Goal: Task Accomplishment & Management: Complete application form

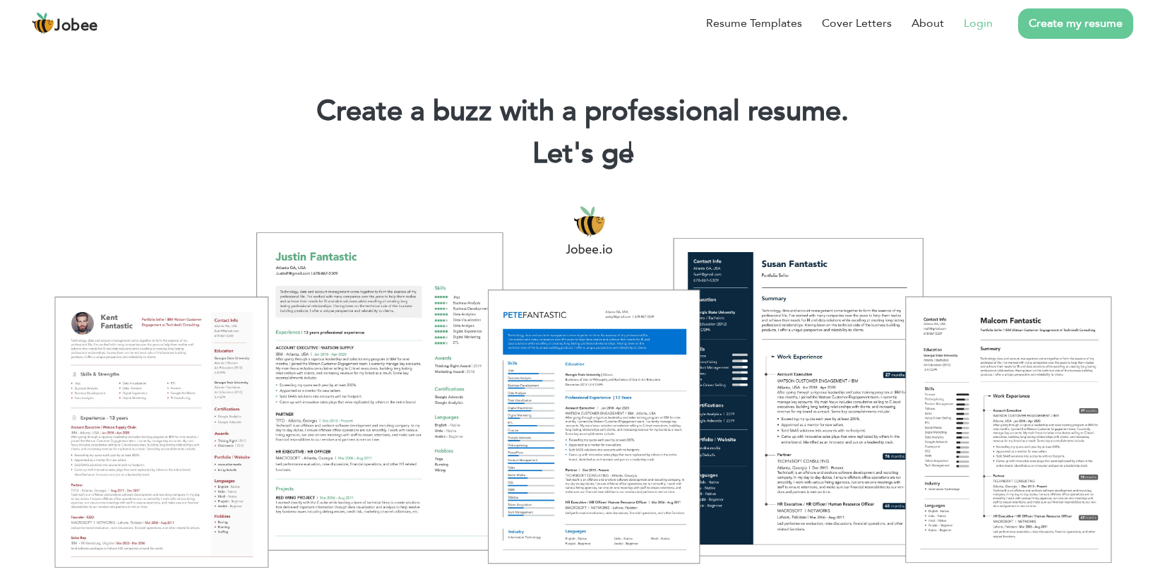
click at [978, 20] on link "Login" at bounding box center [977, 23] width 29 height 17
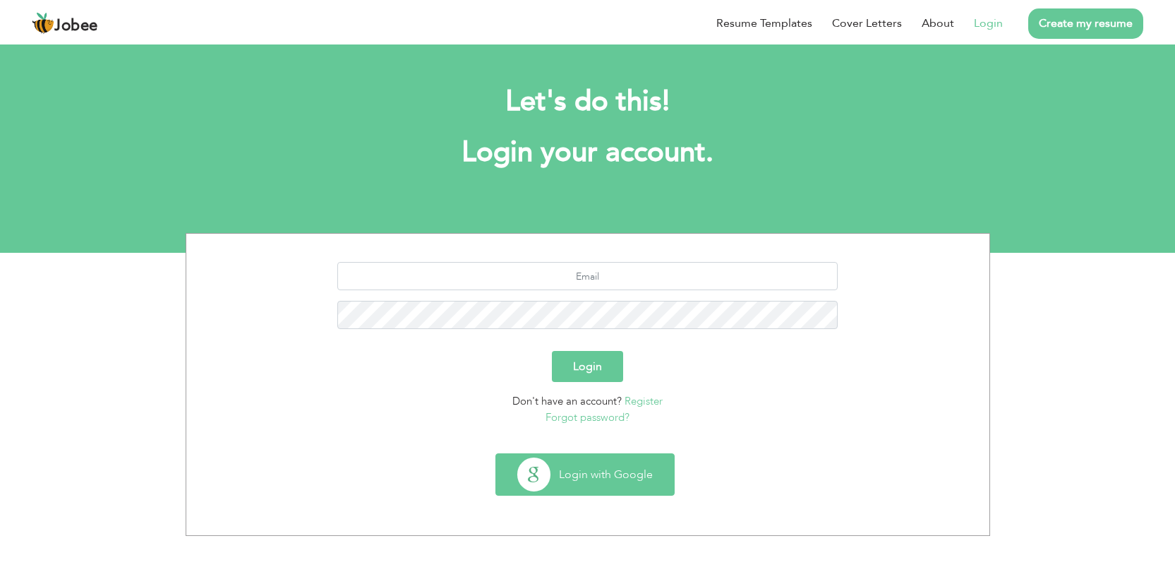
click at [565, 483] on button "Login with Google" at bounding box center [585, 474] width 178 height 41
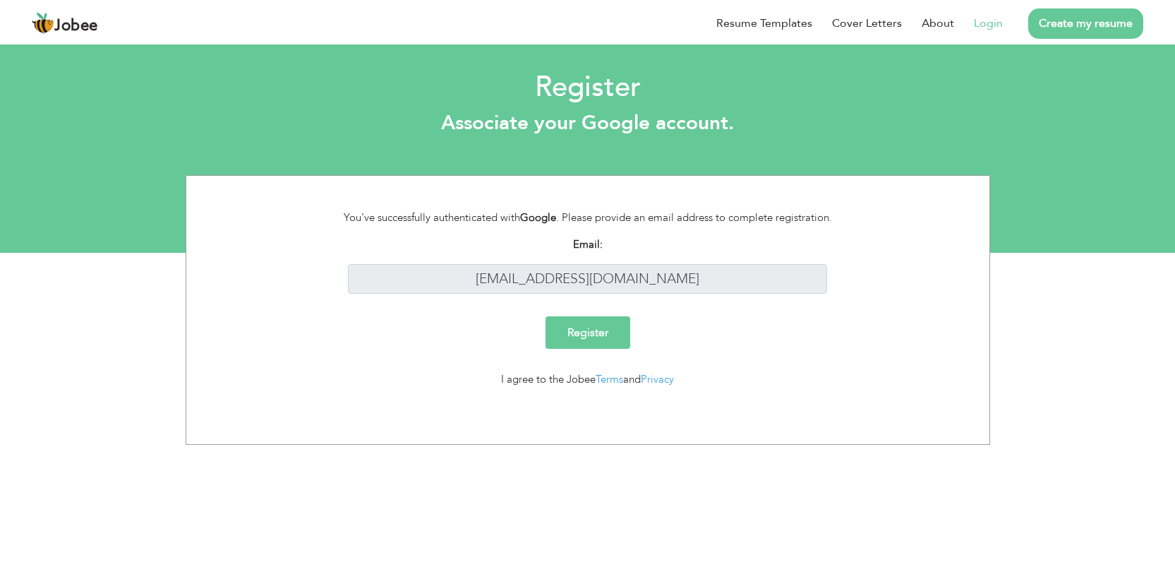
click at [567, 330] on input "Register" at bounding box center [588, 332] width 85 height 32
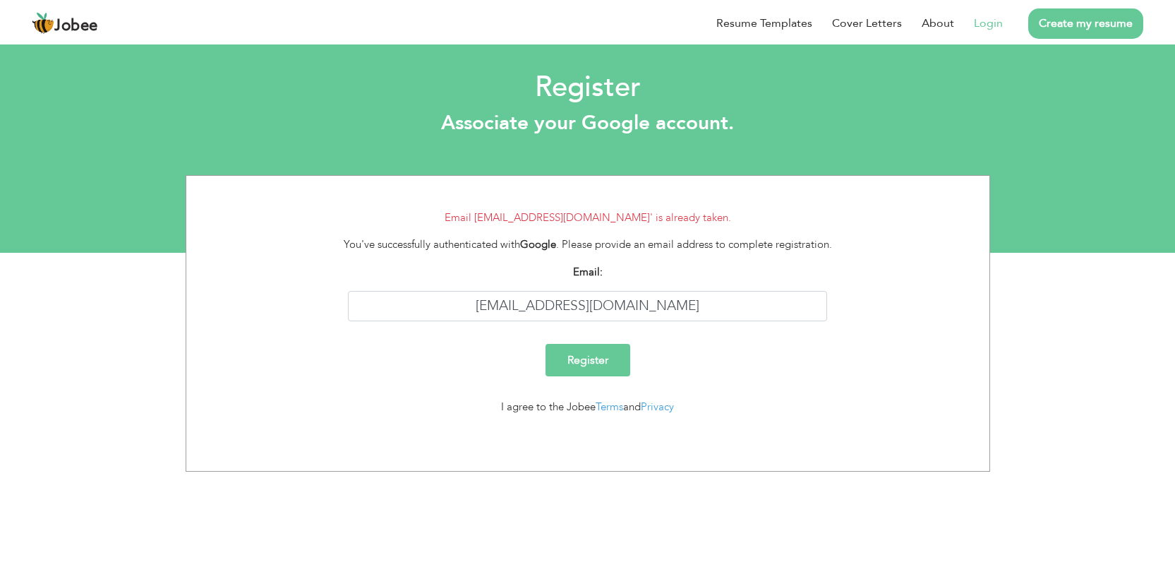
click at [987, 25] on link "Login" at bounding box center [988, 23] width 29 height 17
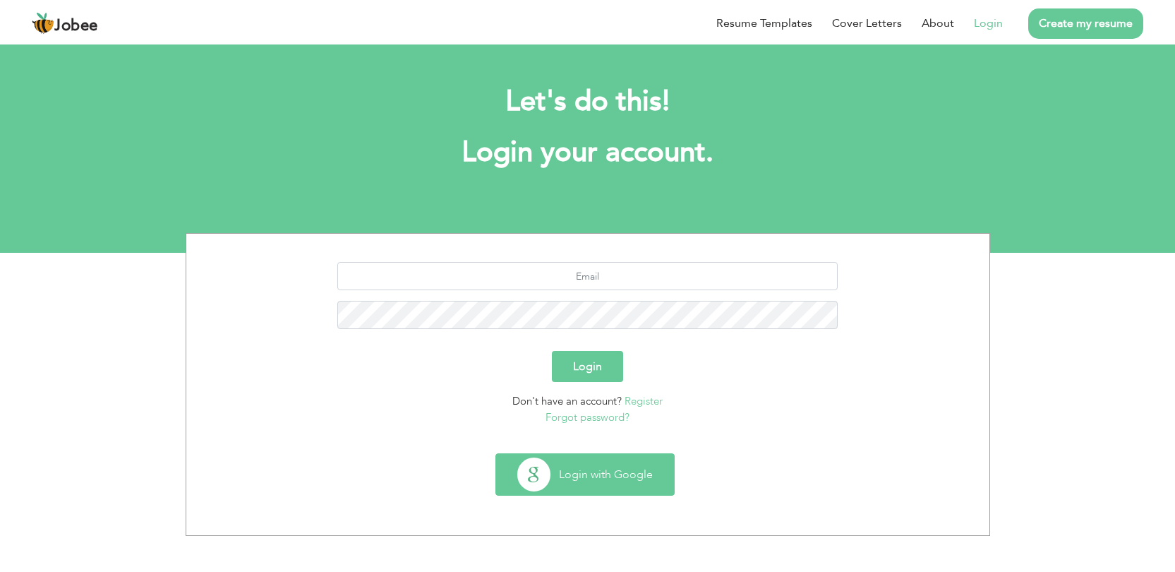
click at [542, 480] on button "Login with Google" at bounding box center [585, 474] width 178 height 41
click at [586, 277] on input "text" at bounding box center [587, 276] width 500 height 28
type input "zuhaibbabar50@gmail.com"
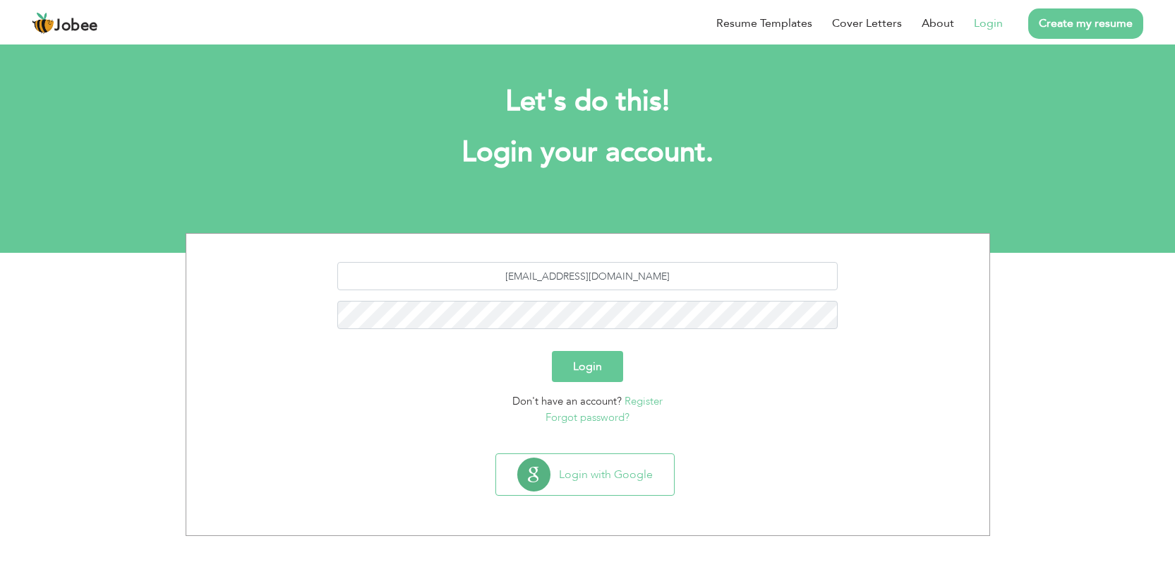
click at [1076, 13] on link "Create my resume" at bounding box center [1085, 23] width 115 height 30
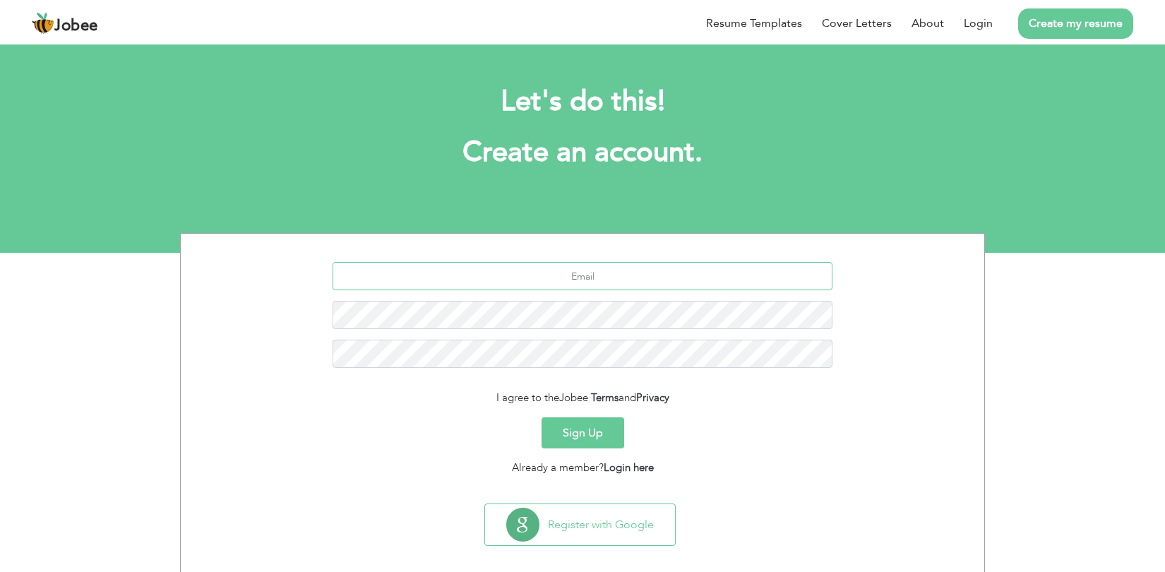
click at [565, 280] on input "text" at bounding box center [582, 276] width 500 height 28
